Goal: Information Seeking & Learning: Check status

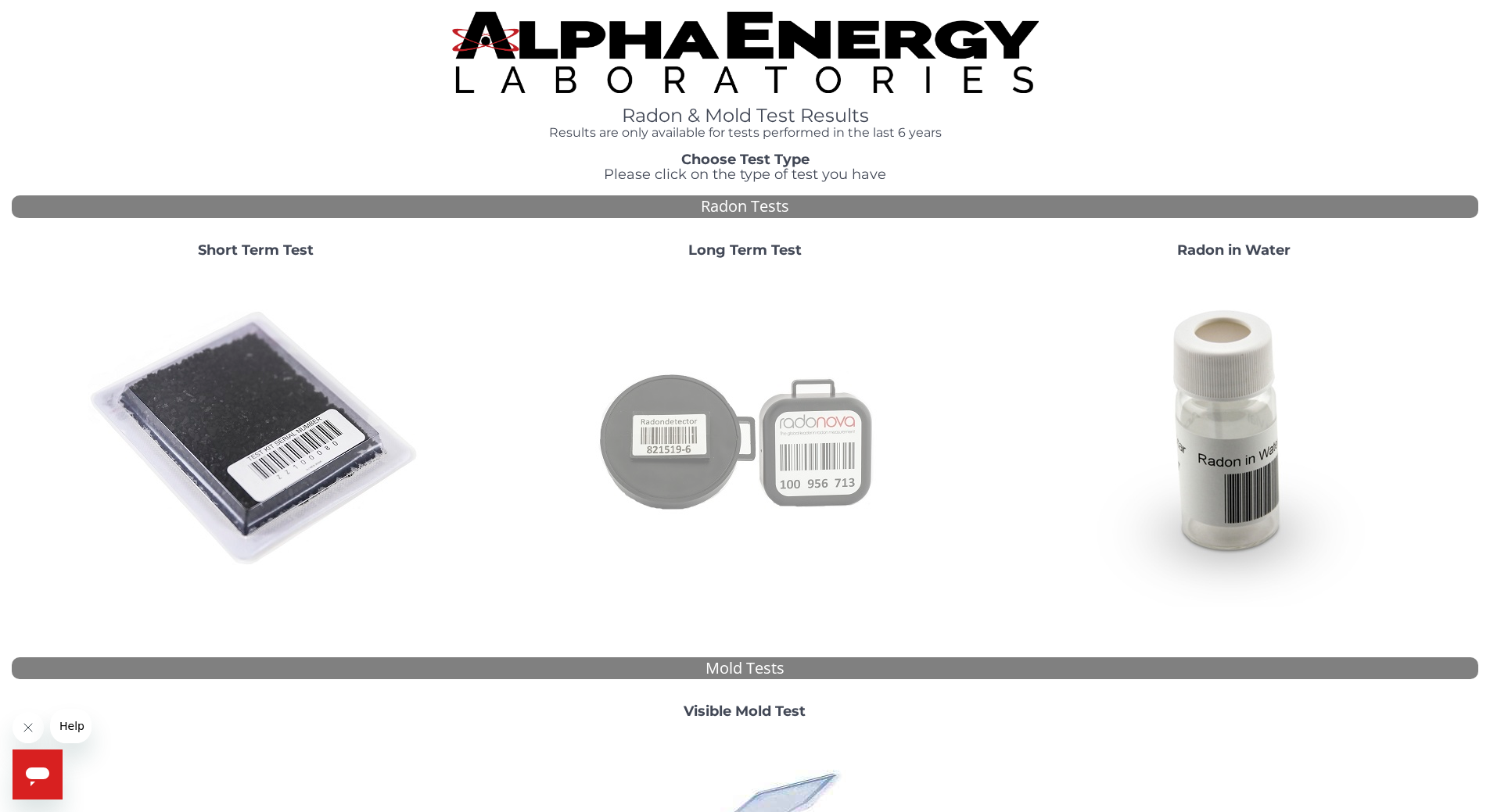
click at [752, 444] on img at bounding box center [745, 440] width 337 height 337
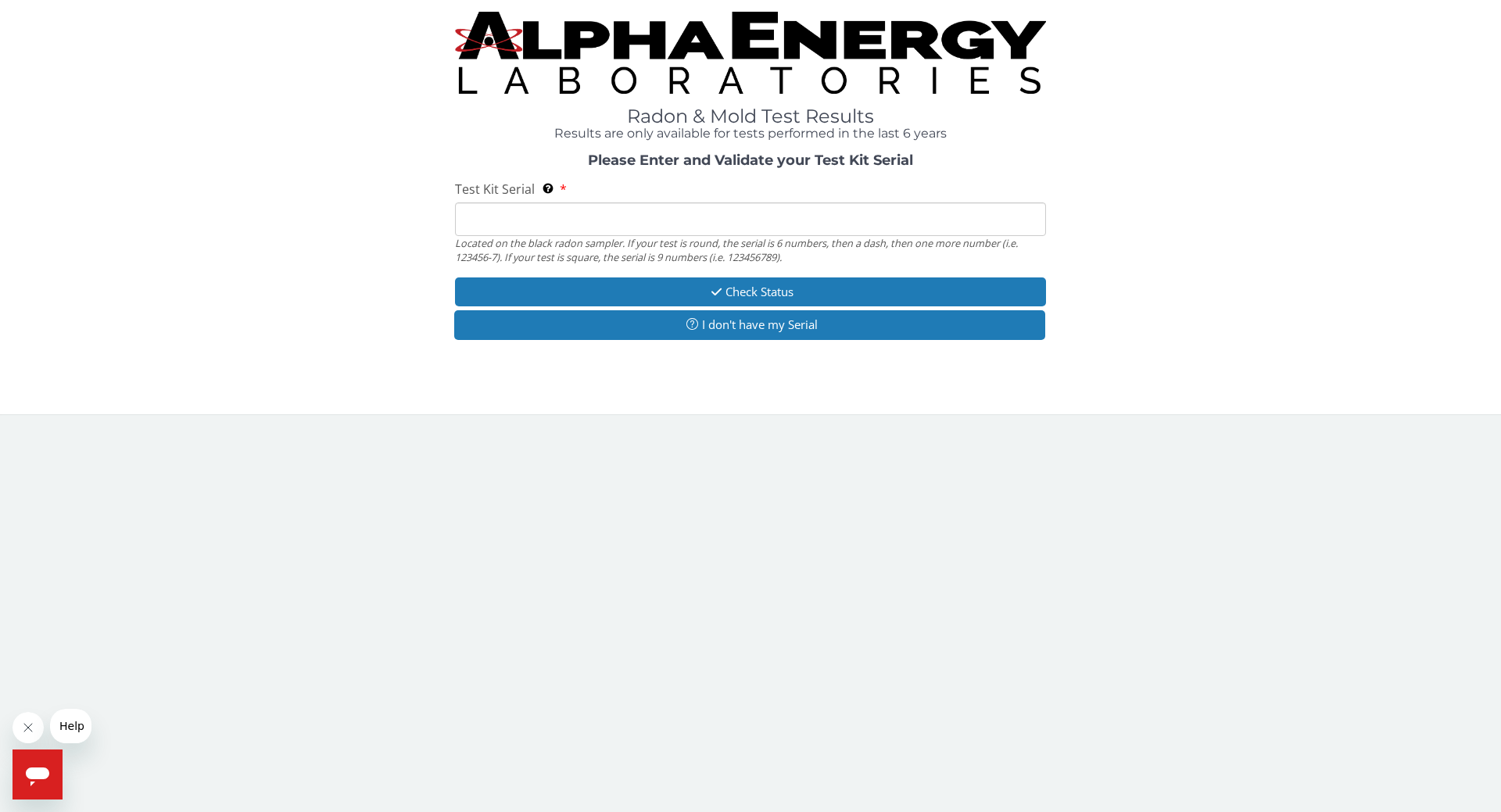
click at [628, 215] on input "Test Kit Serial Located on the black radon sampler. If your test is round, the …" at bounding box center [751, 219] width 591 height 34
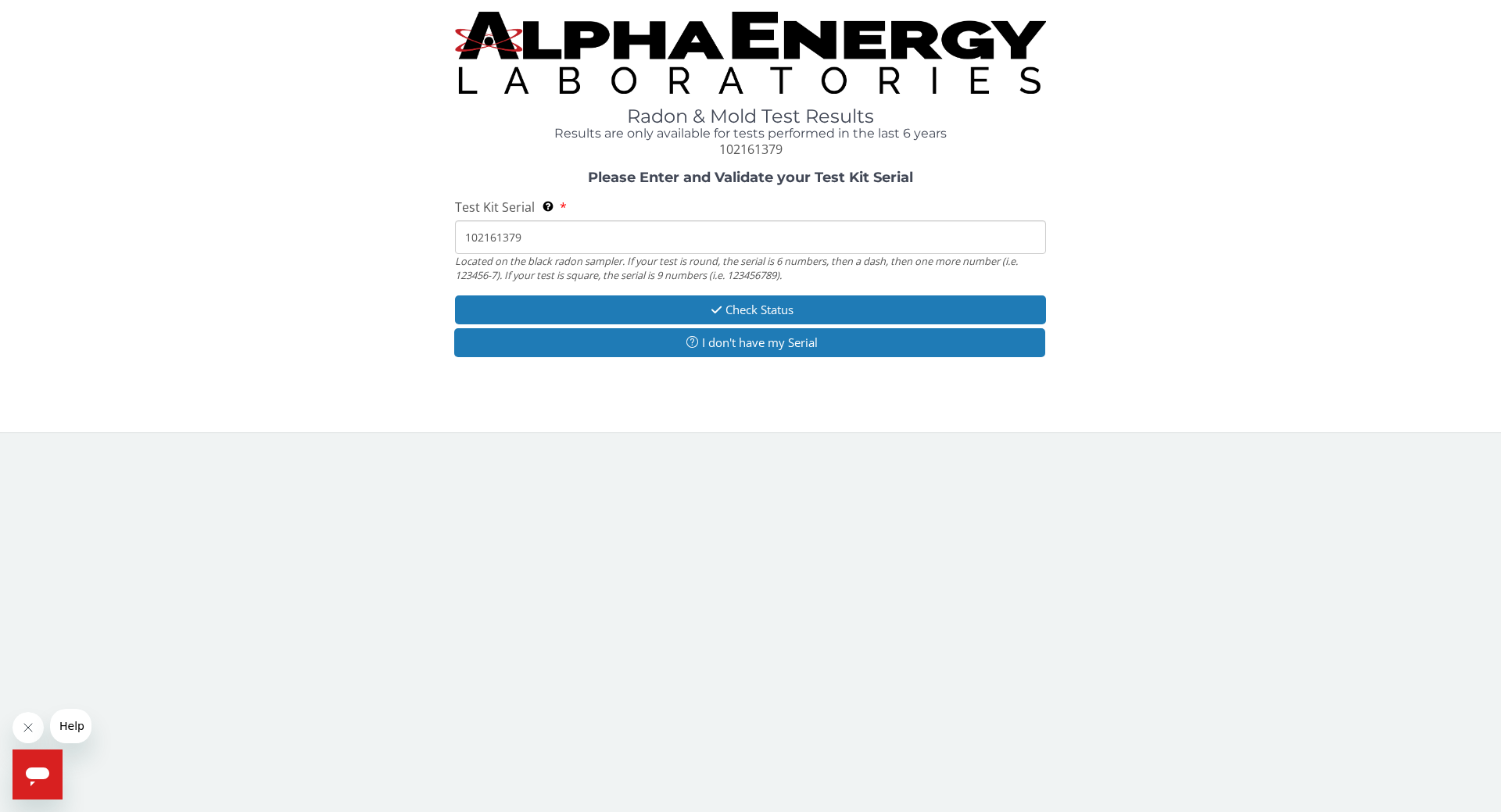
type input "102161379"
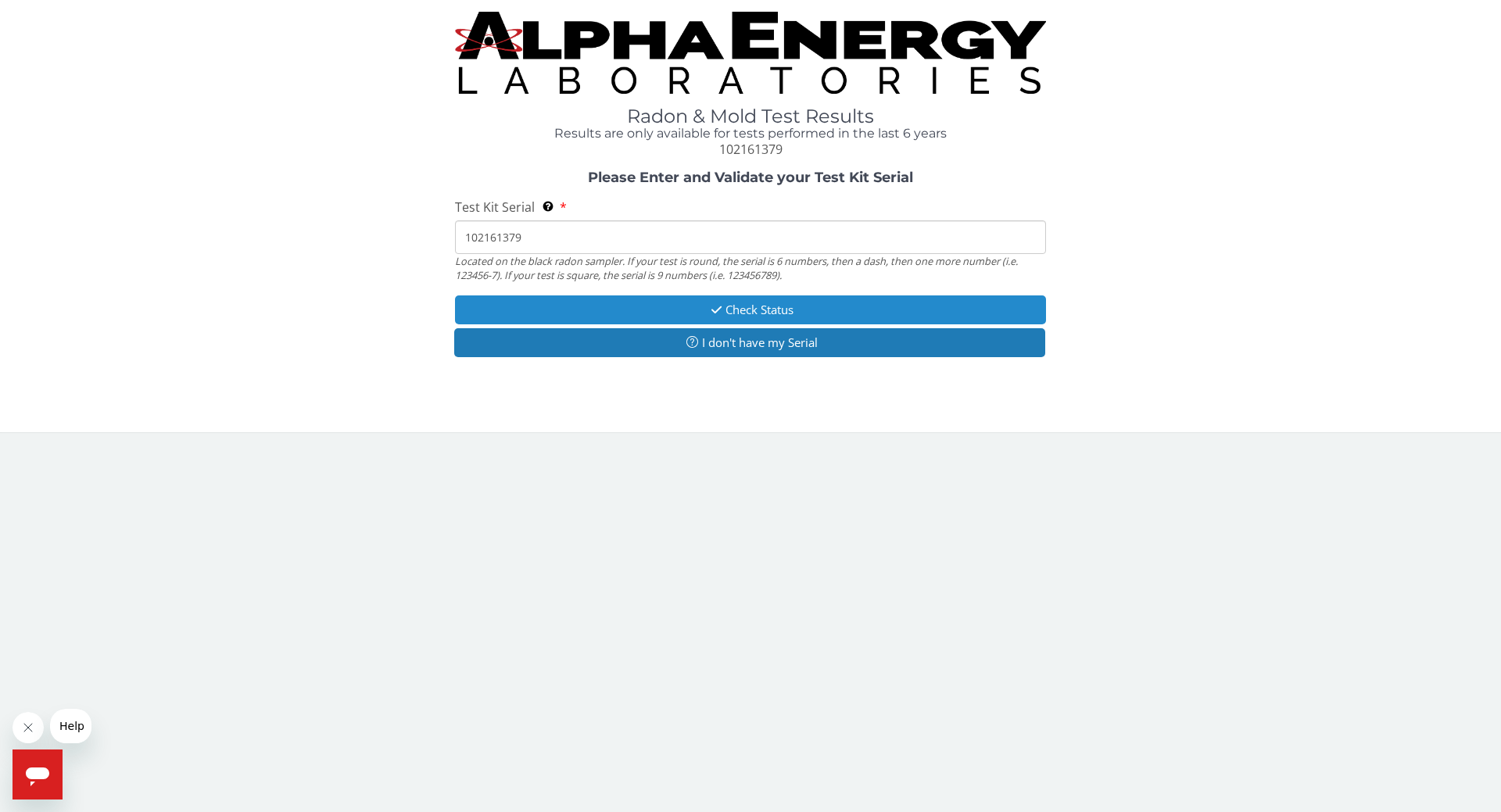
click at [744, 313] on button "Check Status" at bounding box center [751, 310] width 591 height 29
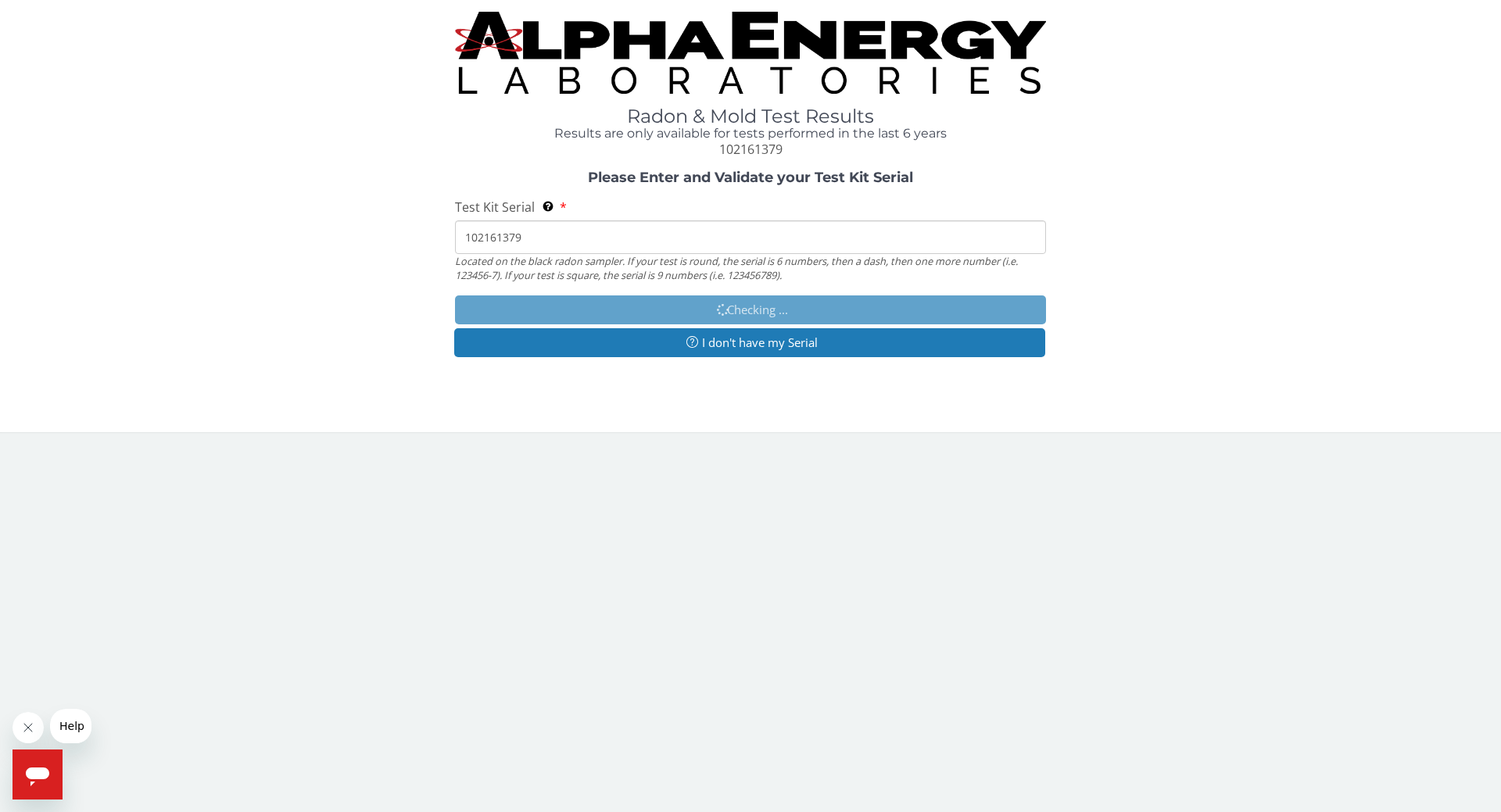
click at [578, 234] on input "102161379" at bounding box center [751, 237] width 591 height 34
click at [541, 246] on input "102161379" at bounding box center [751, 237] width 591 height 34
drag, startPoint x: 541, startPoint y: 236, endPoint x: 413, endPoint y: 237, distance: 128.0
click at [413, 237] on div "Please Enter and Validate your Test Kit Serial Test Kit Serial Located on the b…" at bounding box center [751, 265] width 1478 height 191
click at [270, 732] on body "Radon & Mold Test Results Results are only available for tests performed in the…" at bounding box center [750, 406] width 1501 height 812
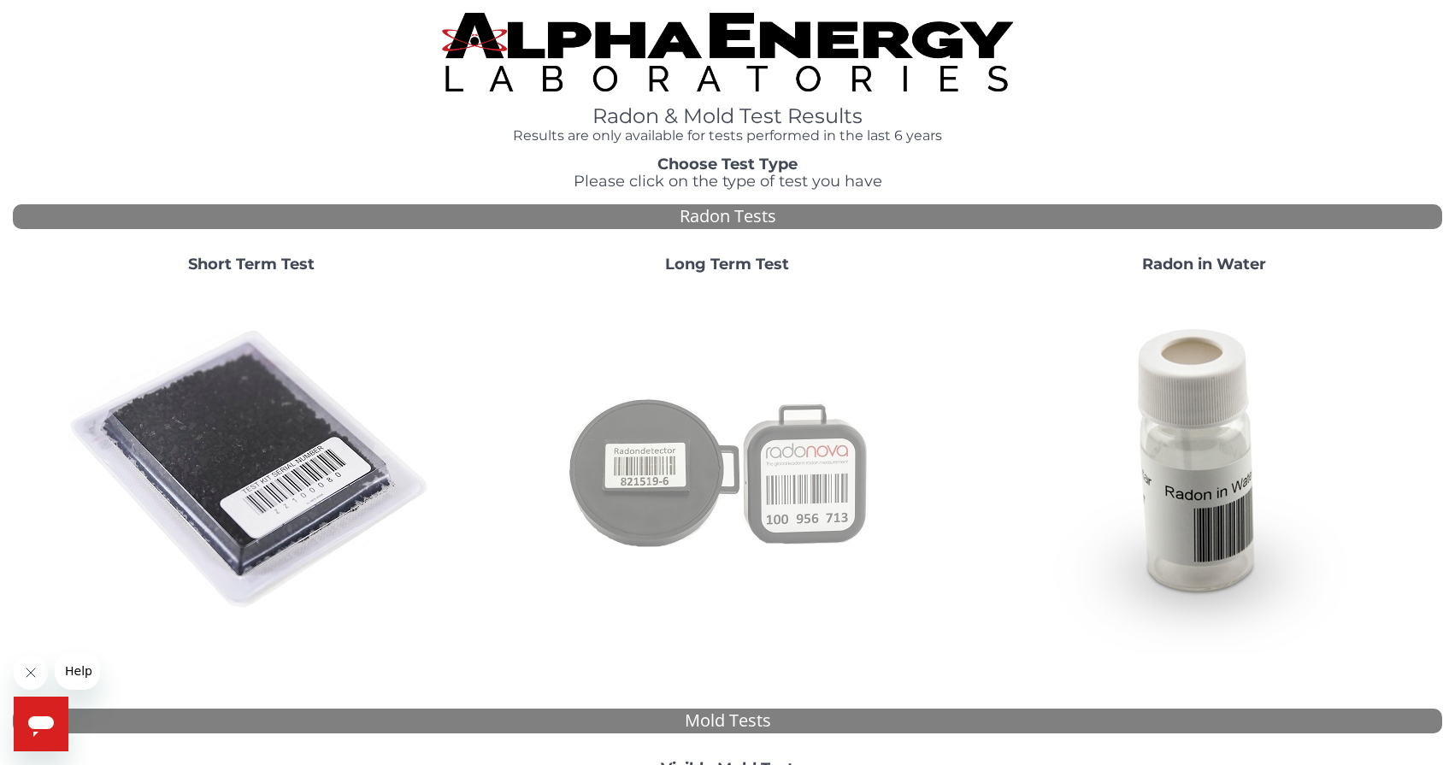
click at [822, 482] on img at bounding box center [728, 470] width 368 height 368
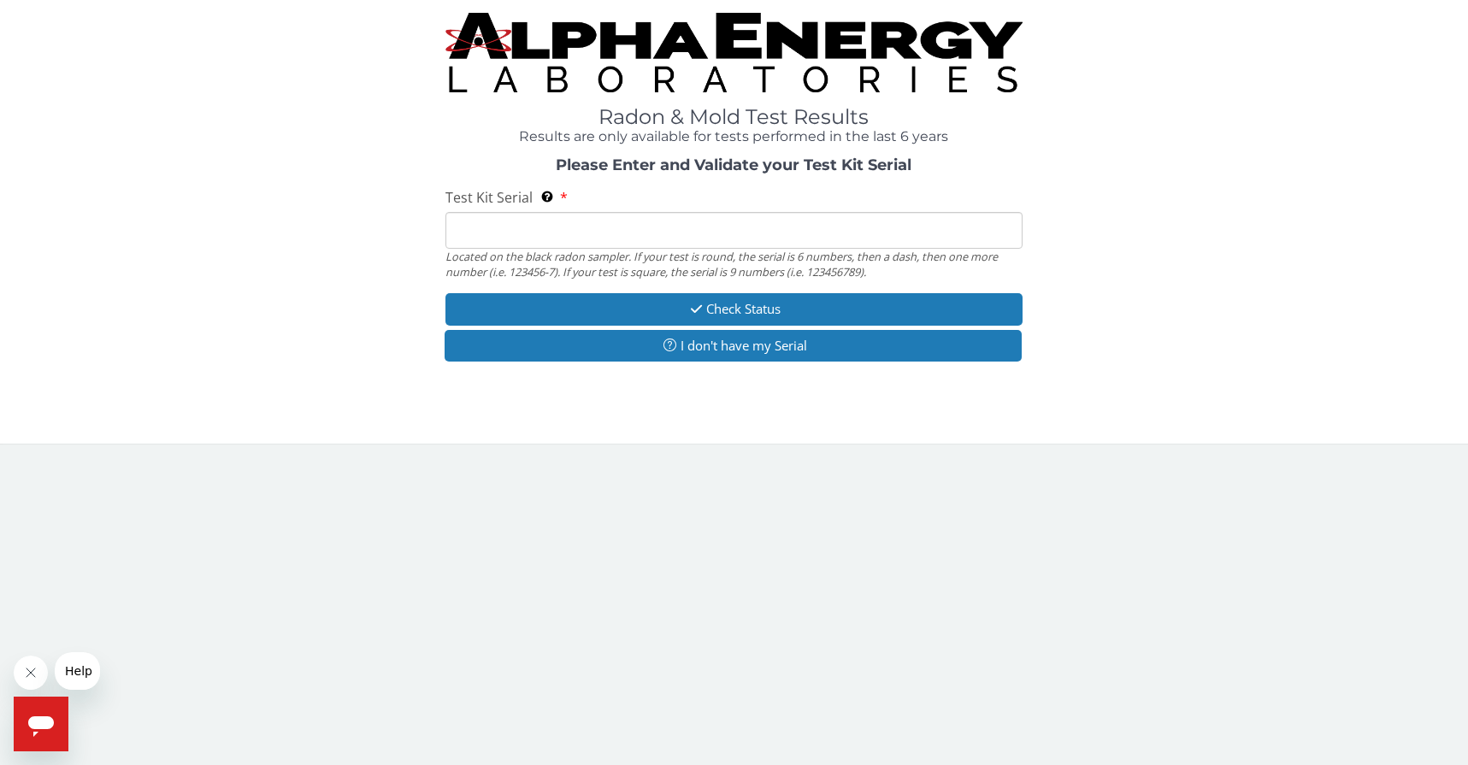
click at [593, 236] on input "Test Kit Serial Located on the black radon sampler. If your test is round, the …" at bounding box center [733, 230] width 577 height 37
paste input "102161379"
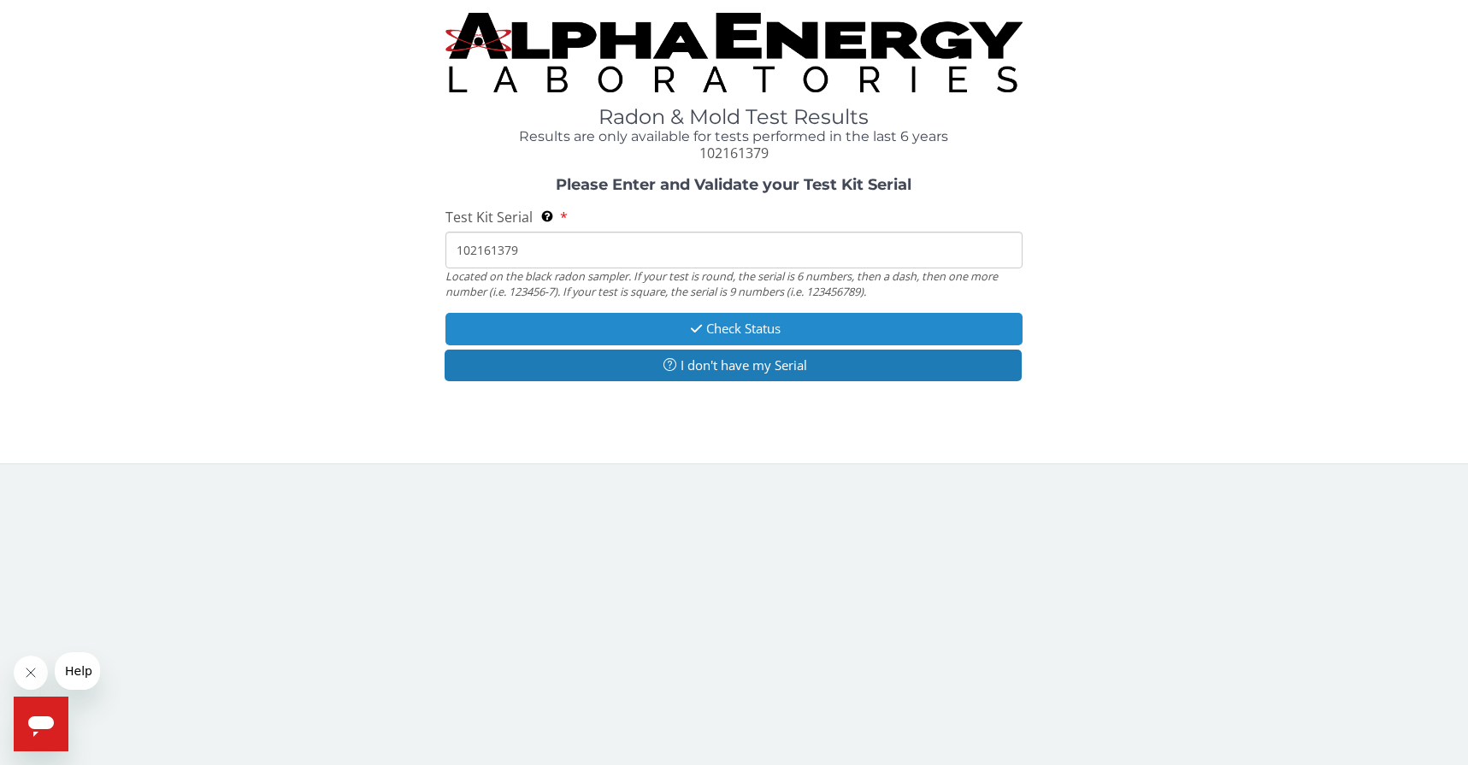
type input "102161379"
click at [671, 321] on button "Check Status" at bounding box center [733, 329] width 577 height 32
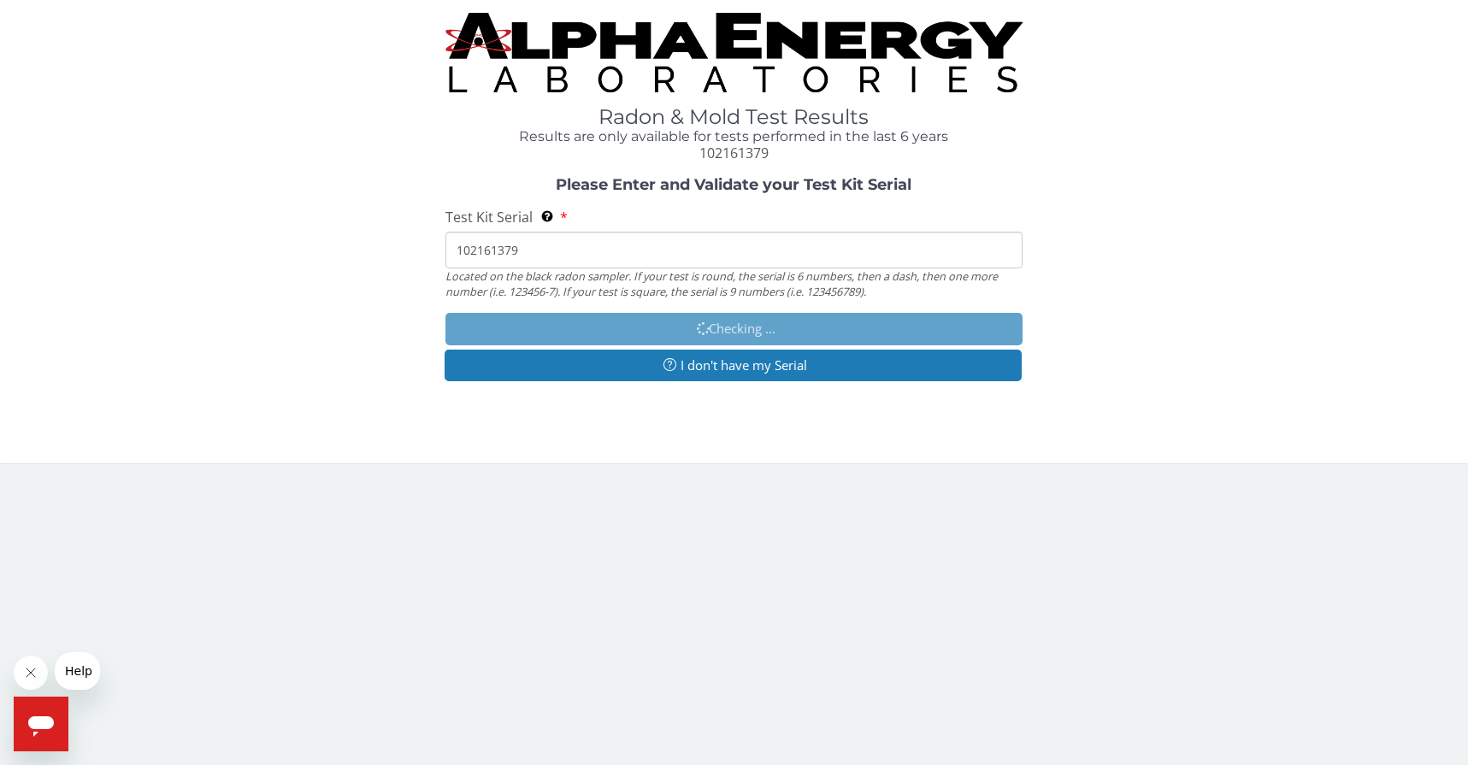
click at [138, 758] on body "Radon & Mold Test Results Results are only available for tests performed in the…" at bounding box center [734, 382] width 1468 height 765
